Goal: Information Seeking & Learning: Check status

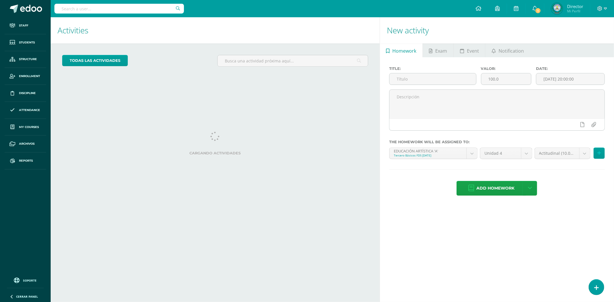
click at [128, 10] on input "text" at bounding box center [119, 9] width 130 height 10
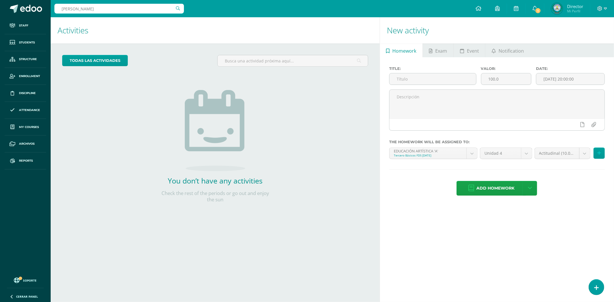
type input "yuliver amanda"
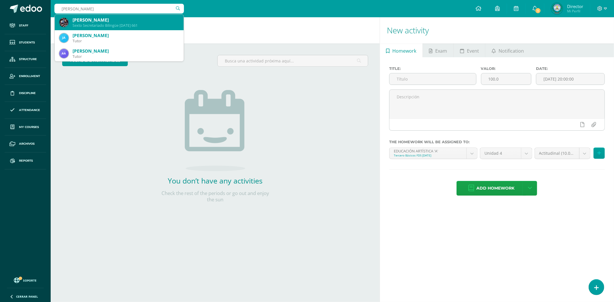
click at [116, 28] on div "Yuliver Amanda Monterroso Aquino Sexto Secretariado Bilingüe Domingo 661" at bounding box center [119, 23] width 120 height 16
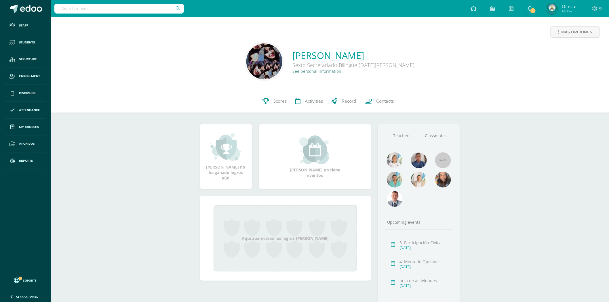
click at [293, 70] on link "See personal information…" at bounding box center [319, 71] width 52 height 5
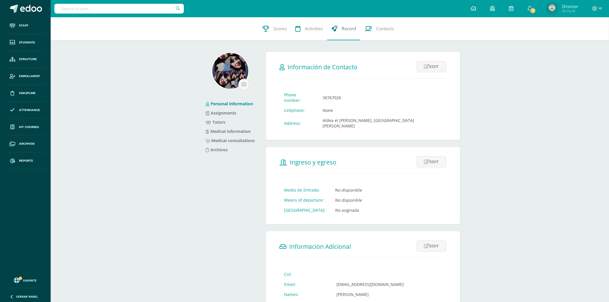
click at [344, 29] on span "Record" at bounding box center [349, 29] width 14 height 6
